Goal: Task Accomplishment & Management: Complete application form

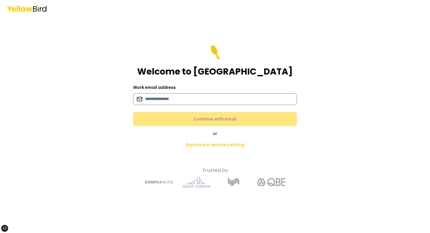
click at [193, 96] on input at bounding box center [215, 99] width 164 height 12
click at [169, 104] on input at bounding box center [215, 99] width 164 height 12
type input "*"
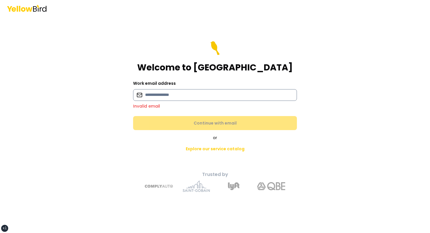
type input "*"
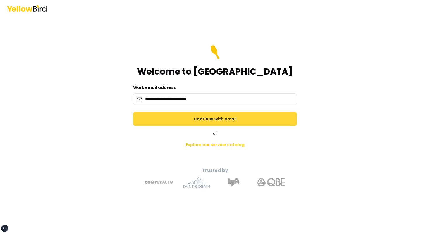
type input "**********"
click at [183, 118] on button "Continue with email" at bounding box center [215, 119] width 164 height 14
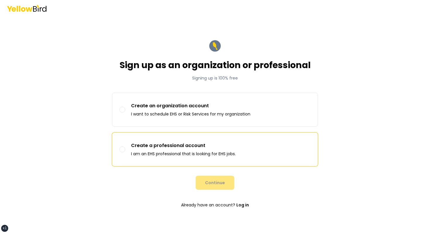
click at [179, 134] on label "Create a professional account I am an EHS professional that is looking for EHS …" at bounding box center [214, 149] width 205 height 33
click at [125, 146] on button "Create a professional account I am an EHS professional that is looking for EHS …" at bounding box center [122, 149] width 6 height 6
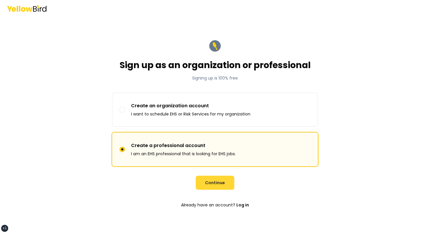
click at [213, 179] on button "Continue" at bounding box center [215, 183] width 39 height 14
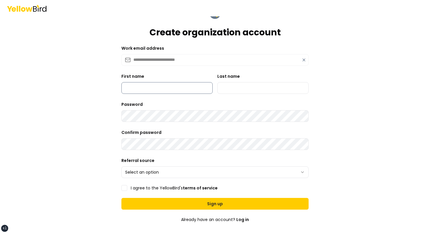
click at [156, 92] on input "First name" at bounding box center [166, 88] width 91 height 12
type input "*****"
type input "******"
click at [146, 181] on form "**********" at bounding box center [215, 132] width 196 height 263
click at [153, 172] on html "**********" at bounding box center [215, 116] width 430 height 233
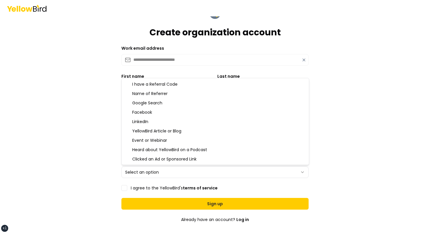
select select "**********"
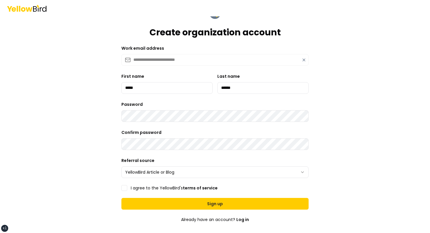
click at [141, 188] on label "I agree to the YellowBird's terms of service" at bounding box center [174, 188] width 87 height 4
click at [127, 188] on button "I agree to the YellowBird's terms of service" at bounding box center [124, 188] width 6 height 6
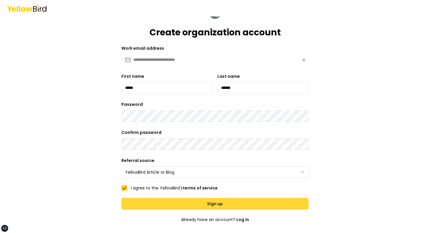
click at [169, 200] on button "Sign up" at bounding box center [214, 204] width 187 height 12
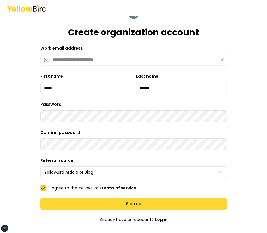
click at [165, 202] on button "Sign up" at bounding box center [133, 204] width 187 height 12
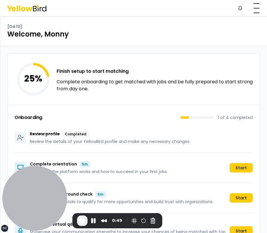
click at [267, 6] on div "Notifications MF" at bounding box center [133, 8] width 267 height 16
click at [259, 7] on button "button" at bounding box center [257, 8] width 12 height 12
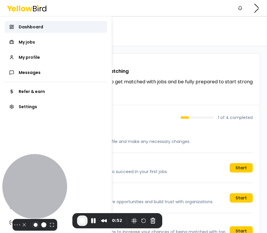
click at [33, 221] on button "Resize small" at bounding box center [35, 224] width 7 height 7
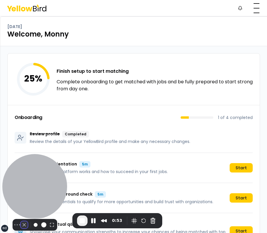
click at [21, 221] on button "Camera off" at bounding box center [24, 224] width 7 height 7
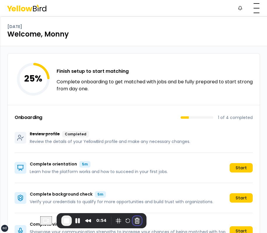
click at [133, 220] on button "Cancel Recording" at bounding box center [137, 220] width 9 height 9
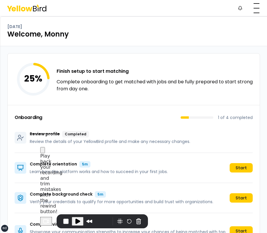
click at [212, 233] on div "Are you sure you want to cancel your recording? Your current video progress wil…" at bounding box center [133, 233] width 267 height 0
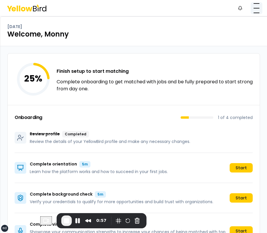
click at [258, 6] on button "button" at bounding box center [257, 8] width 12 height 12
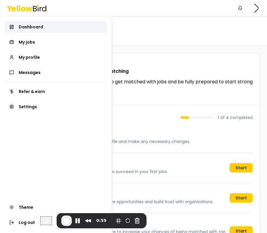
click at [40, 225] on div "0:59" at bounding box center [93, 220] width 106 height 15
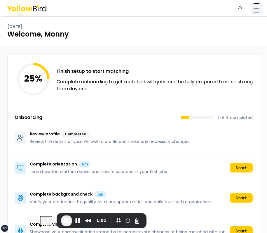
click at [257, 11] on button "button" at bounding box center [257, 8] width 12 height 12
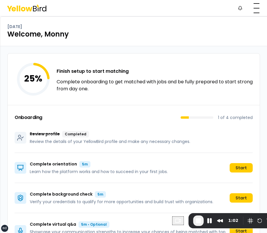
drag, startPoint x: 40, startPoint y: 216, endPoint x: 176, endPoint y: 215, distance: 135.6
click at [193, 215] on div "Recorder controls - play pause" at bounding box center [198, 220] width 11 height 11
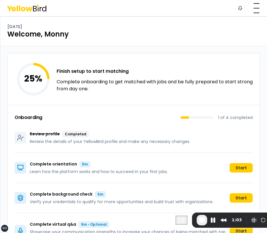
click at [256, 15] on div "Notifications MF" at bounding box center [133, 8] width 267 height 16
click at [262, 8] on button "button" at bounding box center [257, 8] width 12 height 12
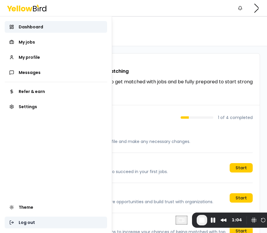
click at [40, 221] on button "Log out" at bounding box center [56, 223] width 103 height 12
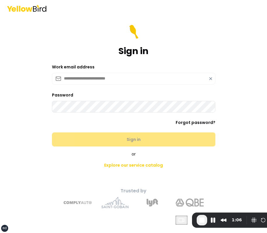
click at [212, 77] on icon at bounding box center [211, 78] width 5 height 5
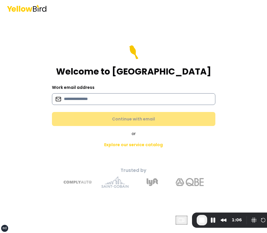
click at [136, 98] on input at bounding box center [134, 99] width 164 height 12
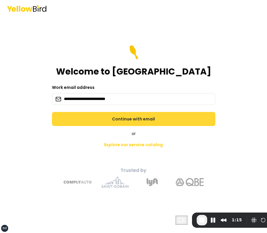
type input "**********"
click at [151, 119] on button "Continue with email" at bounding box center [134, 119] width 164 height 14
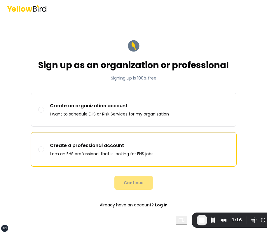
click at [179, 152] on label "Create a professional account I am an EHS professional that is looking for EHS …" at bounding box center [133, 149] width 205 height 33
click at [44, 152] on button "Create a professional account I am an EHS professional that is looking for EHS …" at bounding box center [41, 149] width 6 height 6
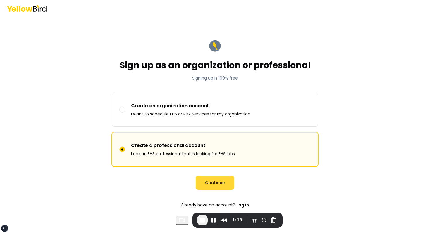
click at [206, 177] on button "Continue" at bounding box center [215, 183] width 39 height 14
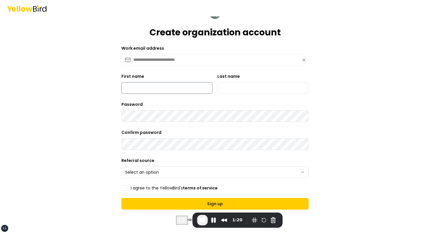
click at [157, 84] on input "First name" at bounding box center [166, 88] width 91 height 12
type input "*****"
type input "******"
click at [159, 169] on html "**********" at bounding box center [215, 116] width 430 height 233
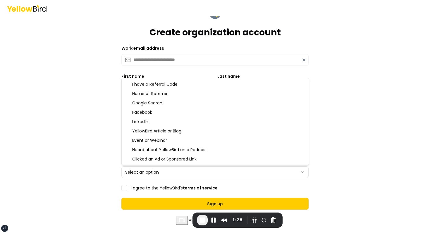
select select "*******"
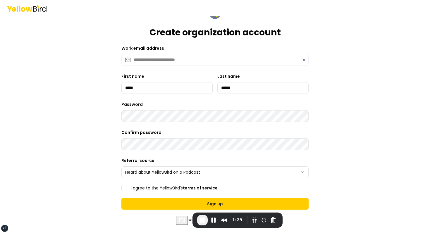
click at [143, 188] on label "I agree to the YellowBird's terms of service" at bounding box center [174, 188] width 87 height 4
click at [127, 188] on button "I agree to the YellowBird's terms of service" at bounding box center [124, 188] width 6 height 6
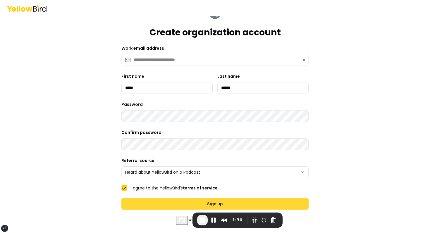
click at [221, 199] on button "Sign up" at bounding box center [214, 204] width 187 height 12
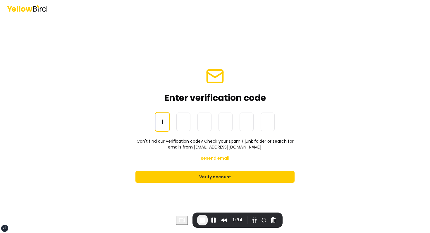
click at [158, 125] on input at bounding box center [220, 122] width 131 height 19
paste input "******"
type input "******"
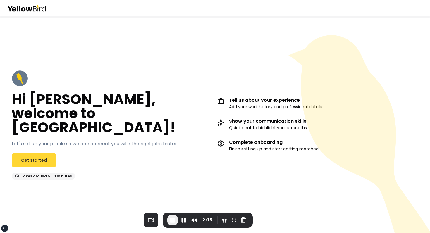
click at [49, 153] on link "Get started" at bounding box center [34, 160] width 44 height 14
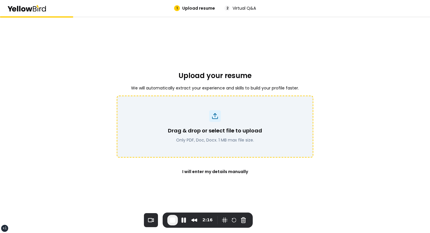
click at [194, 124] on div "Drag & drop or select file to upload Only PDF, Doc, Docx. 1 MB max file size." at bounding box center [214, 126] width 181 height 33
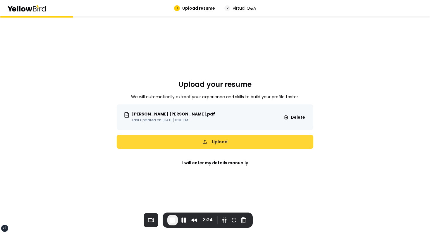
click at [243, 143] on button "Upload" at bounding box center [215, 142] width 196 height 14
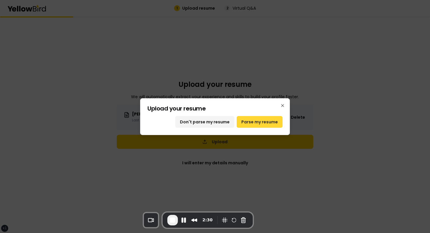
click at [261, 120] on button "Parse my resume" at bounding box center [259, 122] width 46 height 12
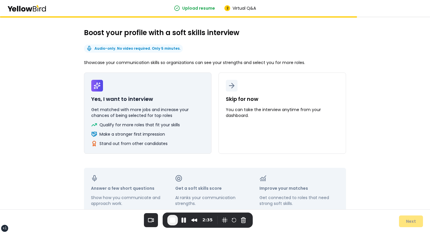
click at [164, 81] on button "Yes, I want to interview Get matched with more jobs and increase your chances o…" at bounding box center [147, 112] width 127 height 81
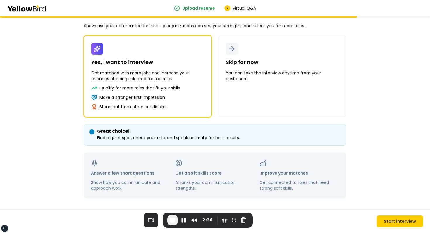
scroll to position [37, 0]
click at [396, 223] on button "Start interview" at bounding box center [399, 221] width 46 height 12
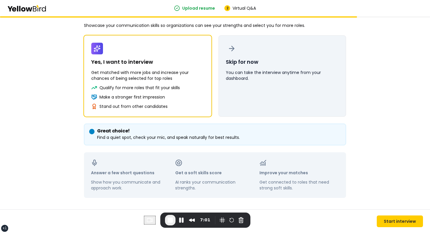
click at [256, 96] on button "Skip for now You can take the interview anytime from your dashboard." at bounding box center [281, 75] width 127 height 81
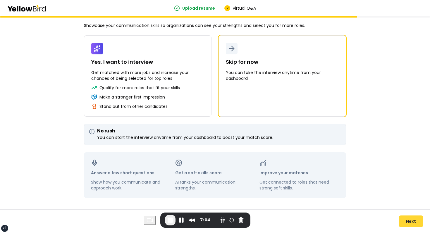
click at [403, 223] on button "Next" at bounding box center [411, 221] width 24 height 12
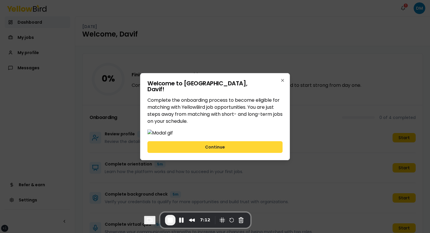
click at [224, 153] on button "Continue" at bounding box center [214, 147] width 135 height 12
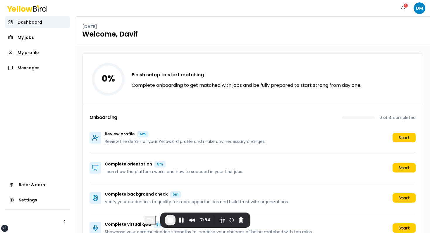
scroll to position [17, 0]
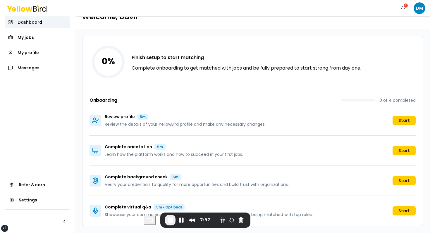
click at [266, 37] on div "0 % Finish setup to start matching Complete onboarding to get matched with jobs…" at bounding box center [252, 61] width 340 height 51
click at [326, 111] on div "Review profile 5m Review the details of your YellowBird profile and make any ne…" at bounding box center [252, 121] width 326 height 30
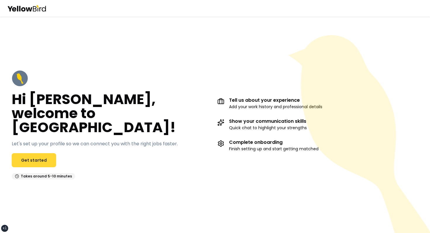
click at [37, 153] on link "Get started" at bounding box center [34, 160] width 44 height 14
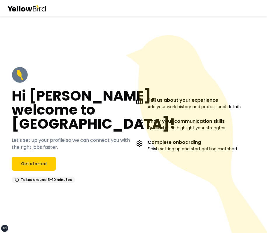
click at [158, 14] on div at bounding box center [133, 8] width 267 height 16
click at [228, 44] on icon at bounding box center [196, 134] width 141 height 198
